Goal: Register for event/course

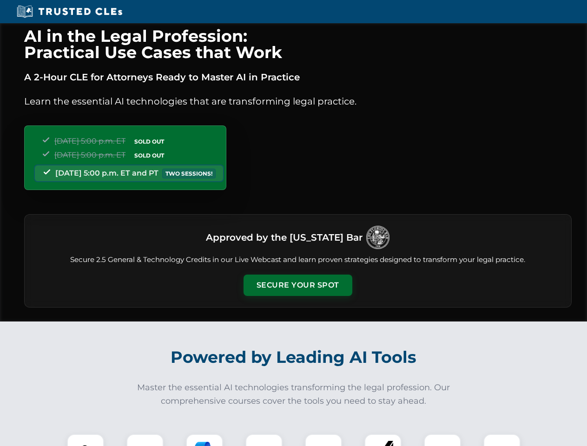
click at [298, 286] on button "Secure Your Spot" at bounding box center [298, 285] width 109 height 21
click at [86, 440] on img at bounding box center [85, 452] width 27 height 27
